Goal: Understand process/instructions

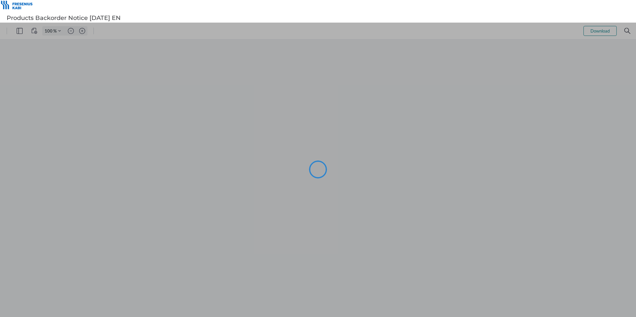
type input "105"
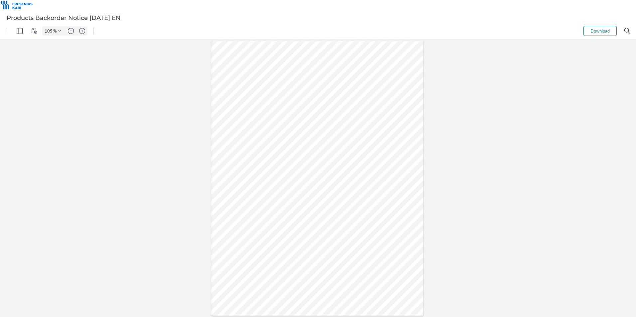
drag, startPoint x: 305, startPoint y: 178, endPoint x: 338, endPoint y: 180, distance: 33.0
click at [338, 180] on div at bounding box center [317, 178] width 213 height 275
drag, startPoint x: 306, startPoint y: 189, endPoint x: 340, endPoint y: 191, distance: 33.7
click at [340, 191] on div at bounding box center [317, 178] width 213 height 275
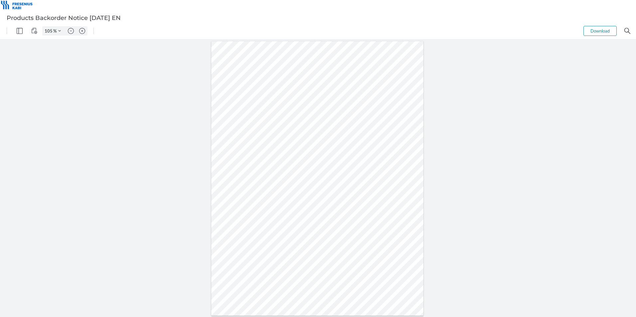
click at [340, 191] on div at bounding box center [317, 178] width 213 height 275
drag, startPoint x: 363, startPoint y: 189, endPoint x: 394, endPoint y: 191, distance: 31.3
click at [394, 191] on div at bounding box center [317, 178] width 213 height 275
drag, startPoint x: 406, startPoint y: 191, endPoint x: 229, endPoint y: 181, distance: 177.0
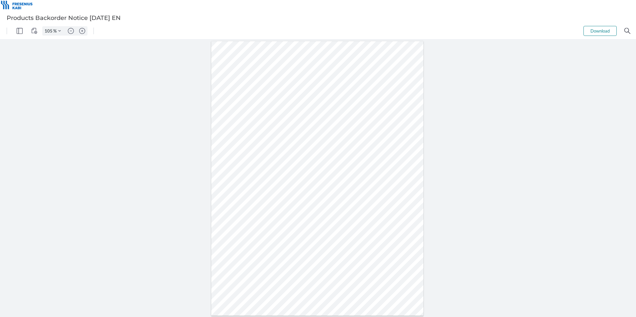
click at [229, 181] on div at bounding box center [317, 178] width 213 height 275
click at [252, 184] on div at bounding box center [317, 178] width 213 height 275
drag, startPoint x: 303, startPoint y: 178, endPoint x: 350, endPoint y: 194, distance: 50.0
click at [350, 194] on div at bounding box center [317, 178] width 213 height 275
click at [350, 195] on div at bounding box center [317, 178] width 213 height 275
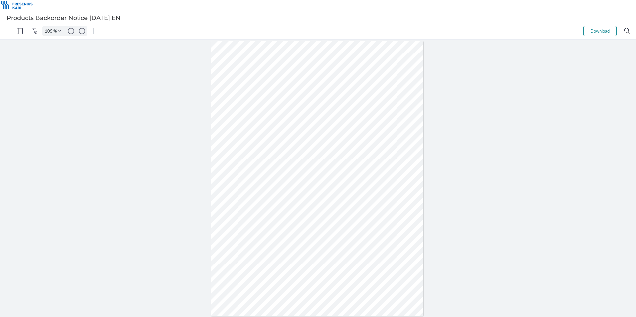
drag, startPoint x: 406, startPoint y: 190, endPoint x: 225, endPoint y: 178, distance: 181.7
click at [225, 178] on div at bounding box center [317, 178] width 213 height 275
click at [247, 182] on div at bounding box center [317, 178] width 213 height 275
drag, startPoint x: 229, startPoint y: 179, endPoint x: 406, endPoint y: 195, distance: 178.4
click at [406, 195] on div at bounding box center [317, 178] width 213 height 275
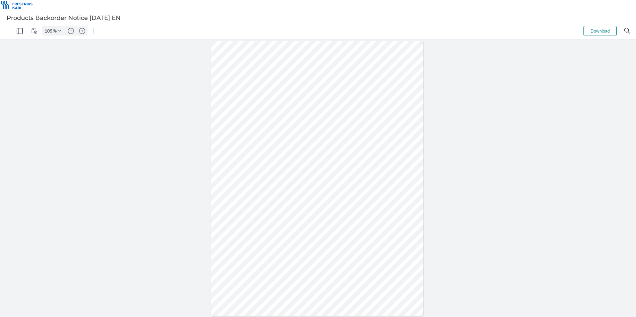
click at [402, 190] on div at bounding box center [317, 178] width 213 height 275
drag, startPoint x: 405, startPoint y: 189, endPoint x: 227, endPoint y: 178, distance: 178.7
click at [227, 178] on div at bounding box center [317, 178] width 213 height 275
click at [231, 181] on div at bounding box center [317, 178] width 213 height 275
